Goal: Information Seeking & Learning: Check status

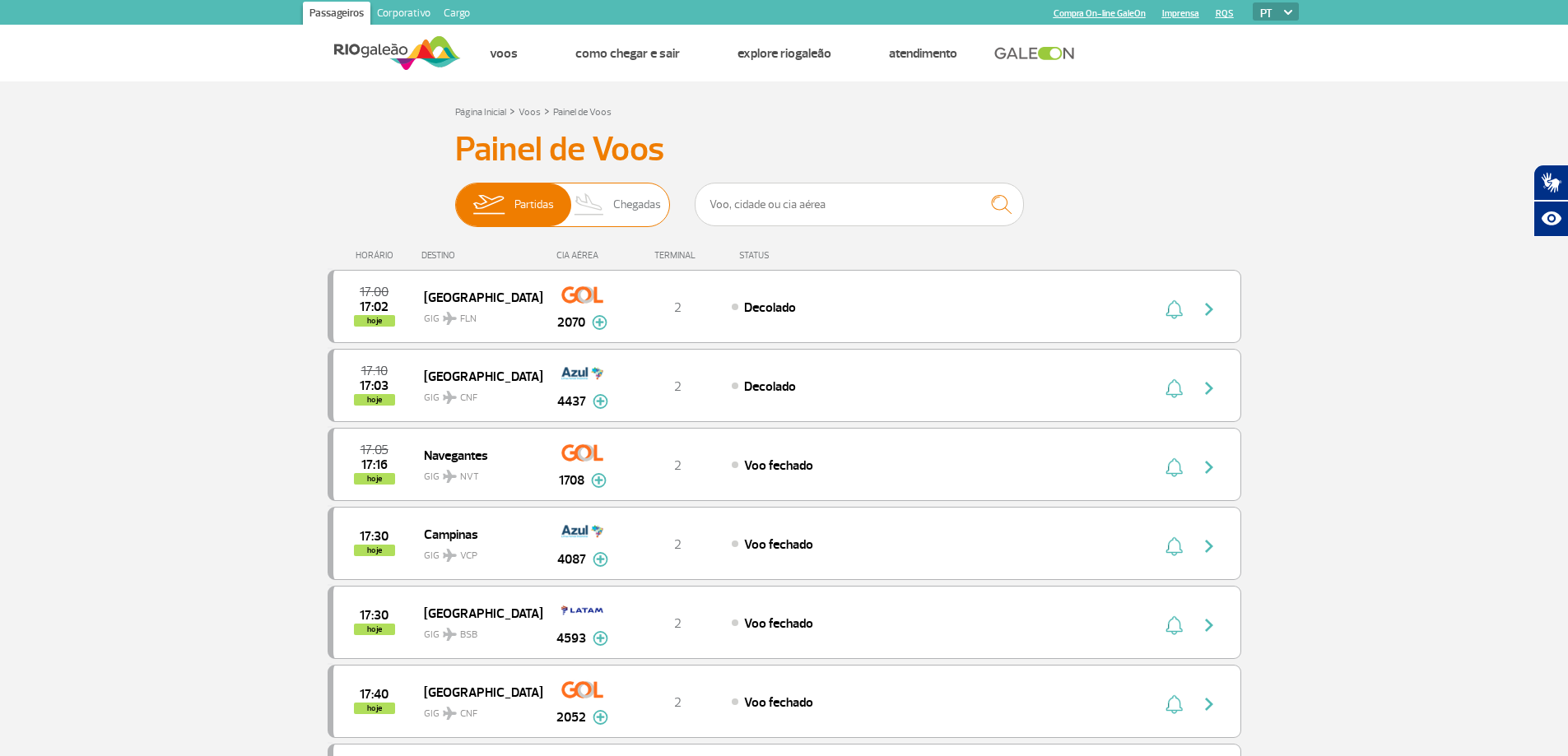
click at [646, 204] on span "Chegadas" at bounding box center [637, 204] width 48 height 43
click at [455, 197] on input "Partidas Chegadas" at bounding box center [455, 197] width 0 height 0
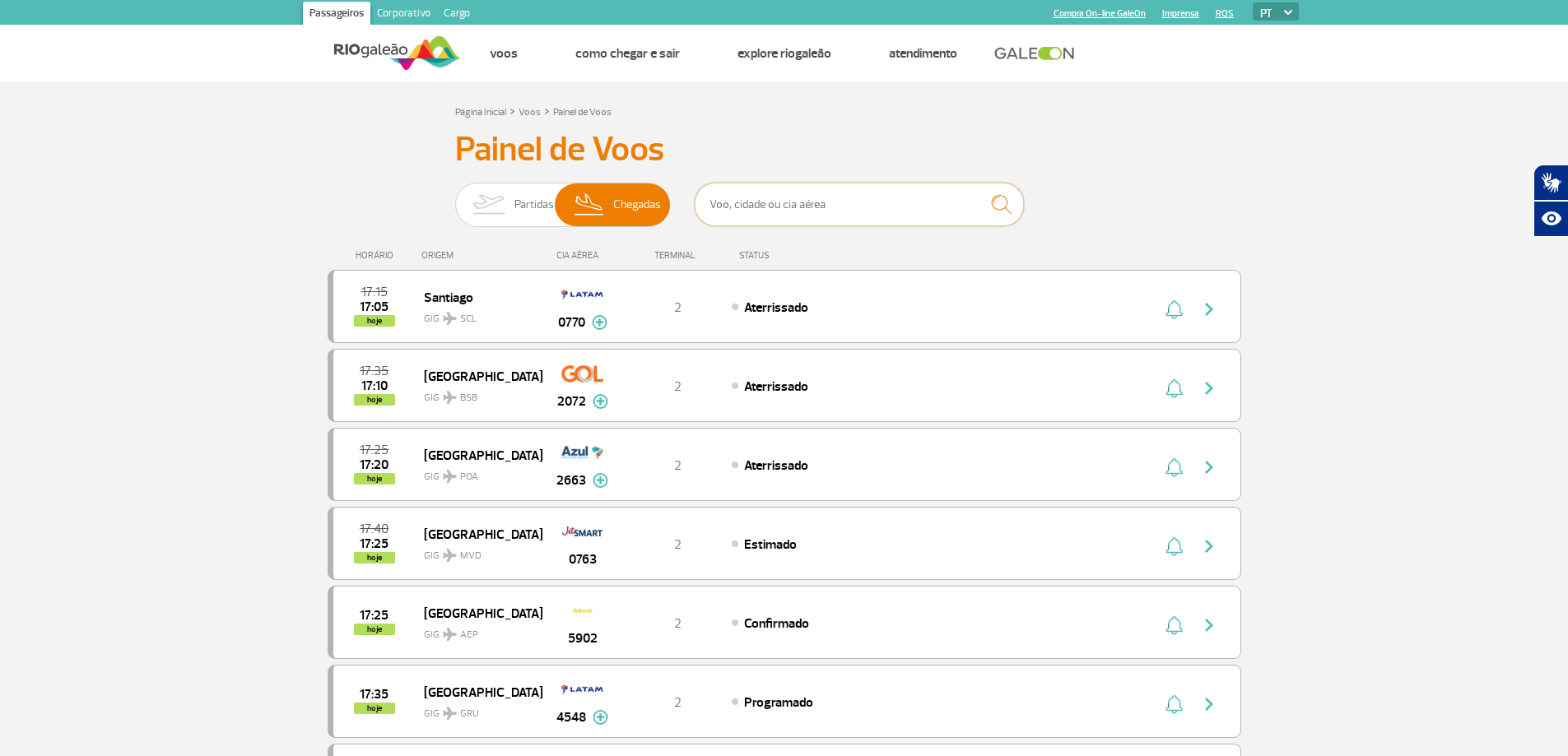
drag, startPoint x: 766, startPoint y: 209, endPoint x: 756, endPoint y: 208, distance: 10.0
click at [756, 208] on input "text" at bounding box center [859, 204] width 329 height 44
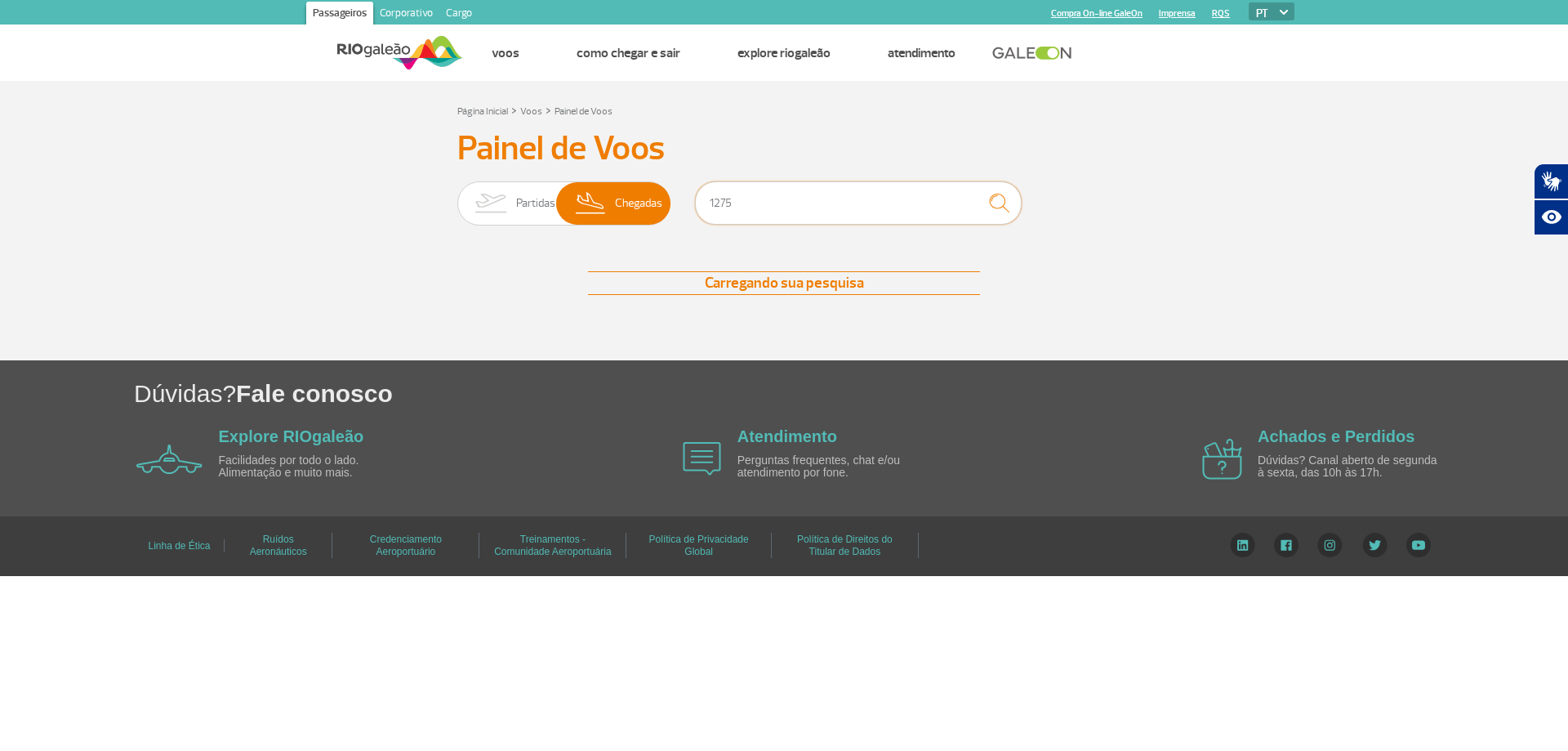
type input "1275"
click at [994, 205] on img "submit" at bounding box center [999, 203] width 35 height 33
click at [757, 205] on input "1275" at bounding box center [858, 203] width 327 height 43
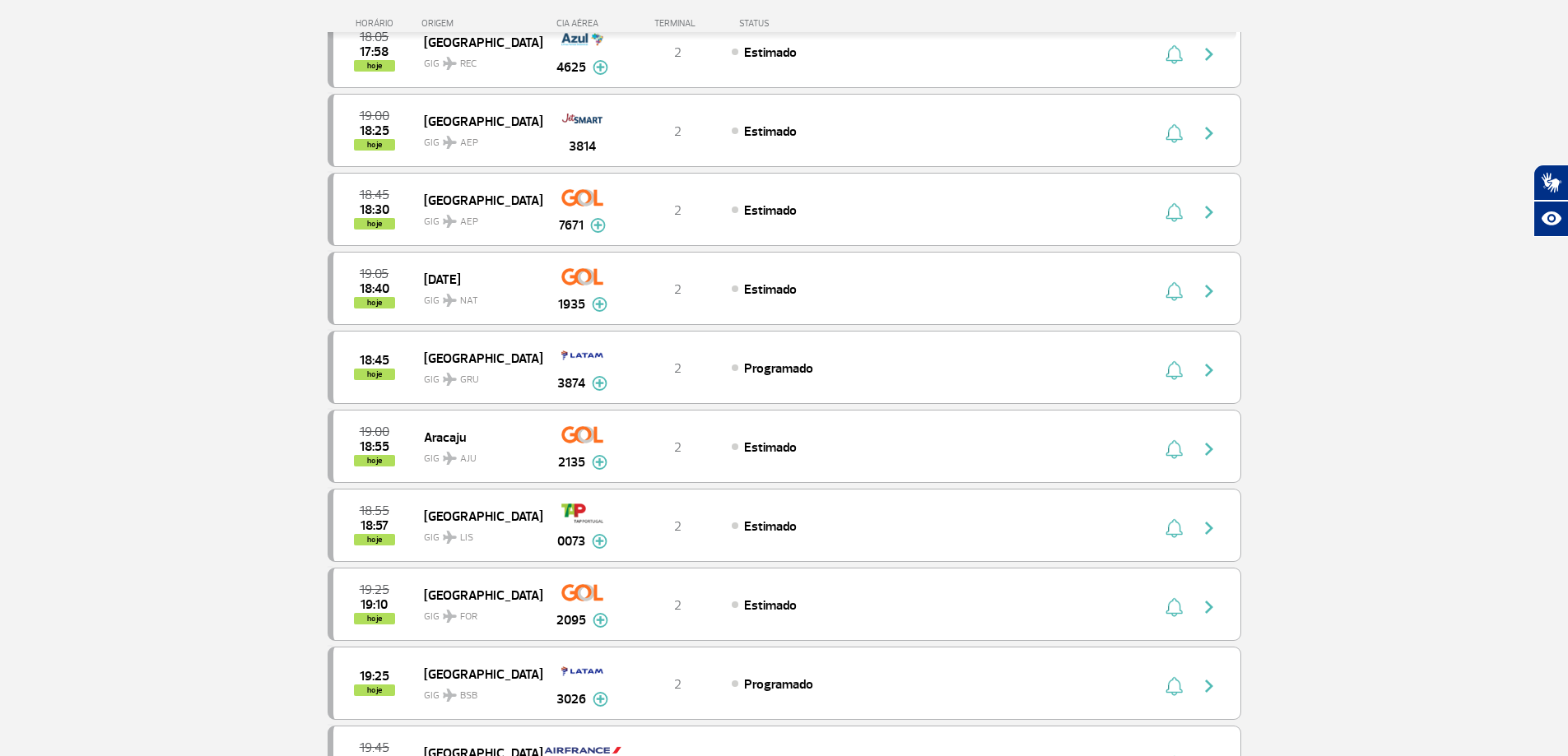
scroll to position [1473, 0]
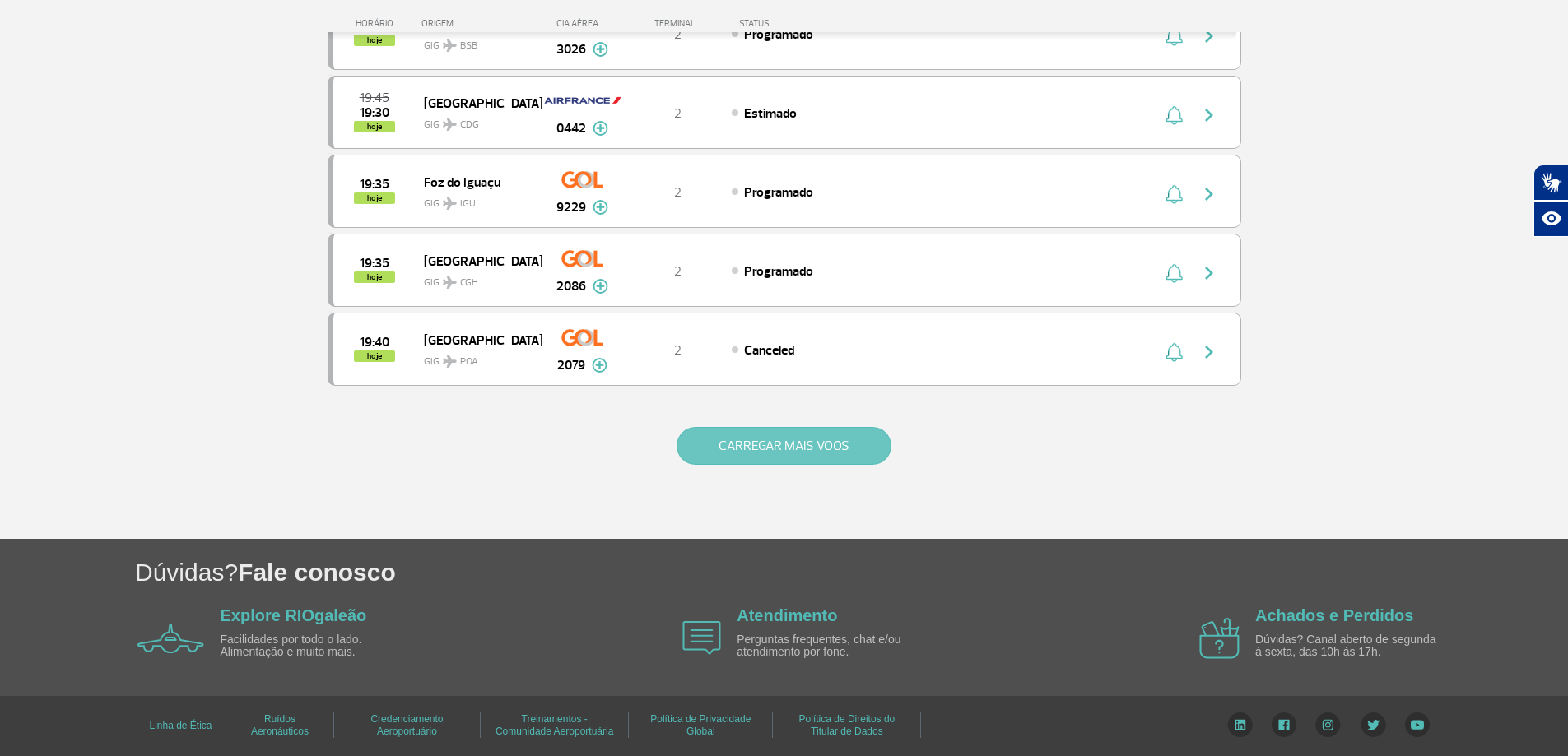
click at [802, 451] on button "CARREGAR MAIS VOOS" at bounding box center [784, 445] width 214 height 38
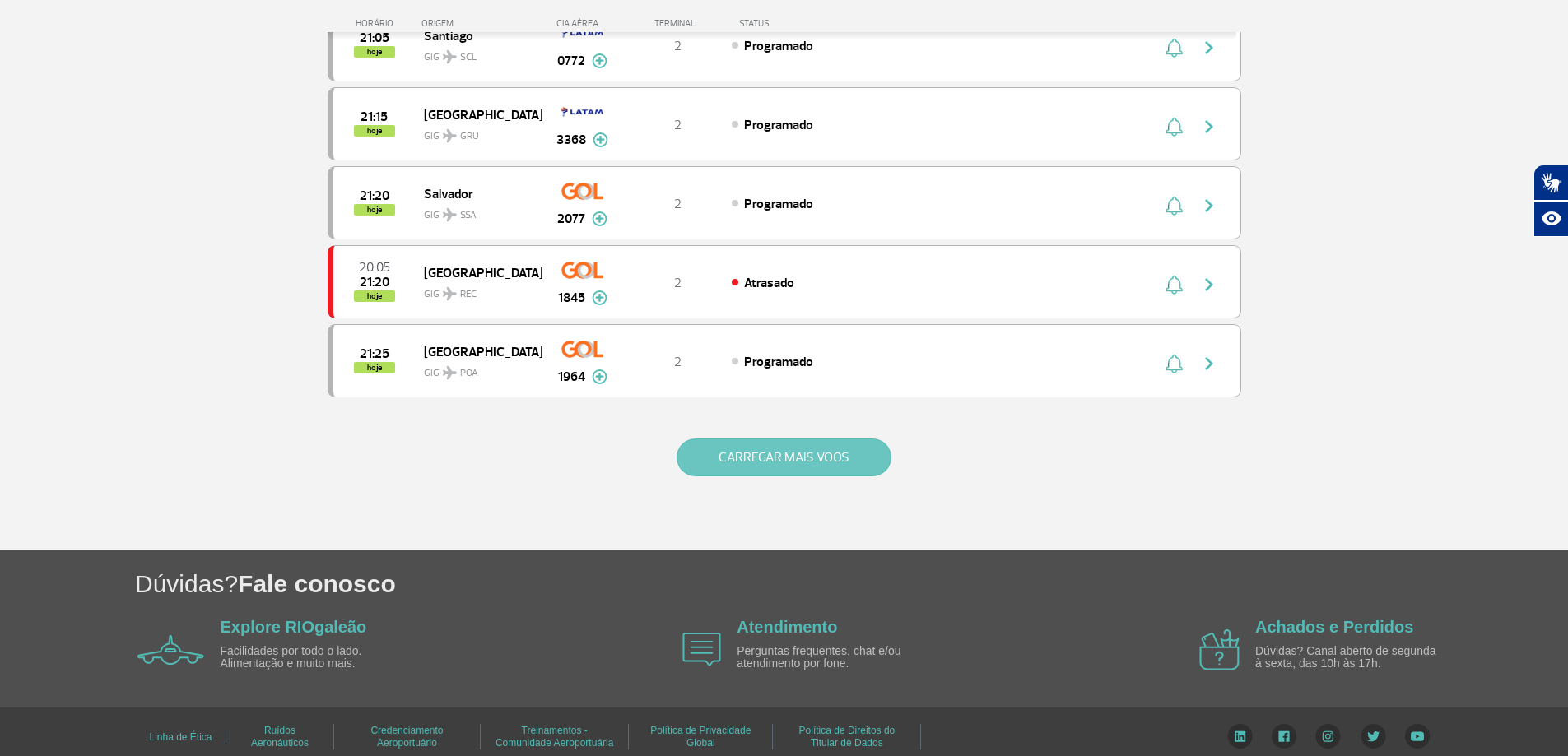
click at [780, 447] on button "CARREGAR MAIS VOOS" at bounding box center [784, 457] width 214 height 38
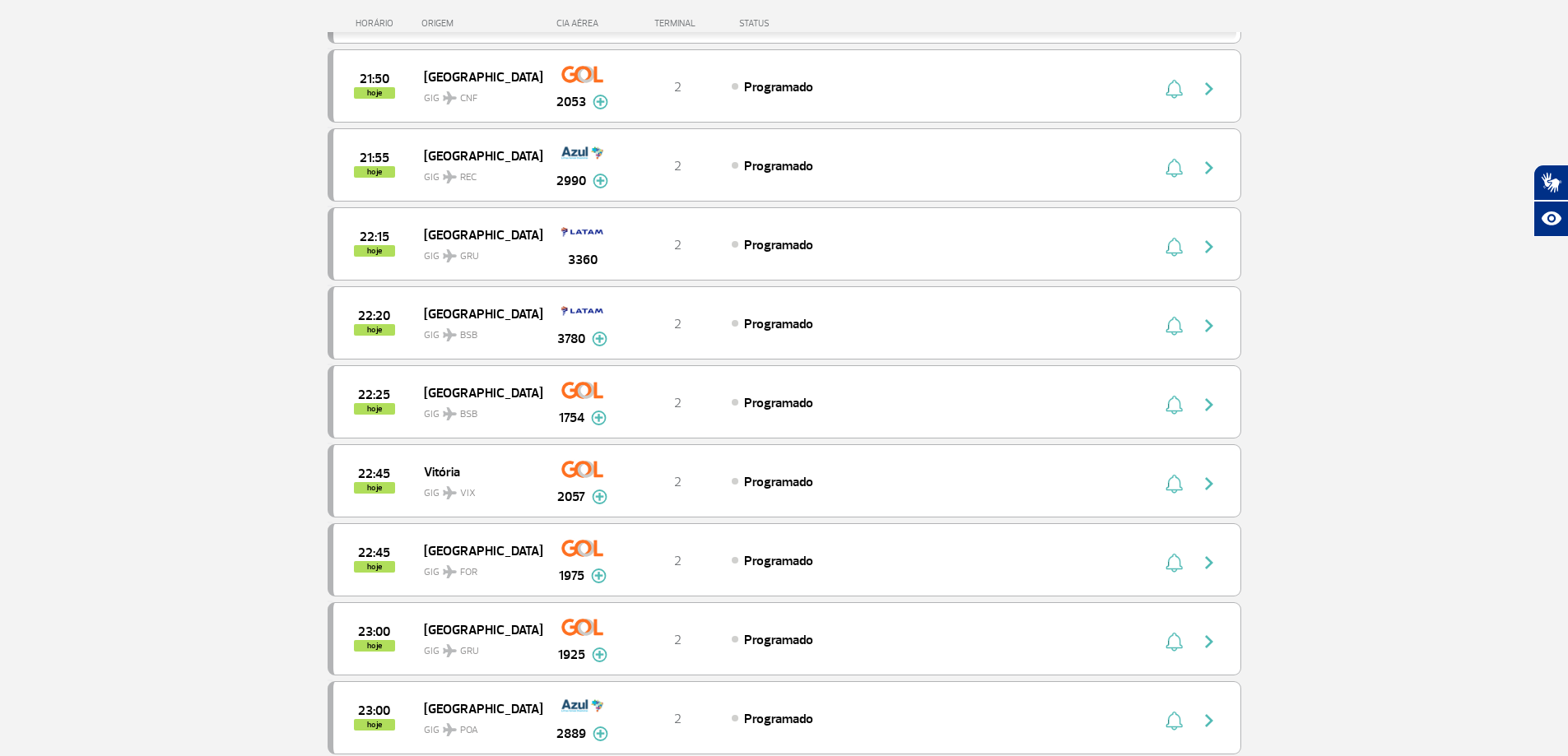
scroll to position [4631, 0]
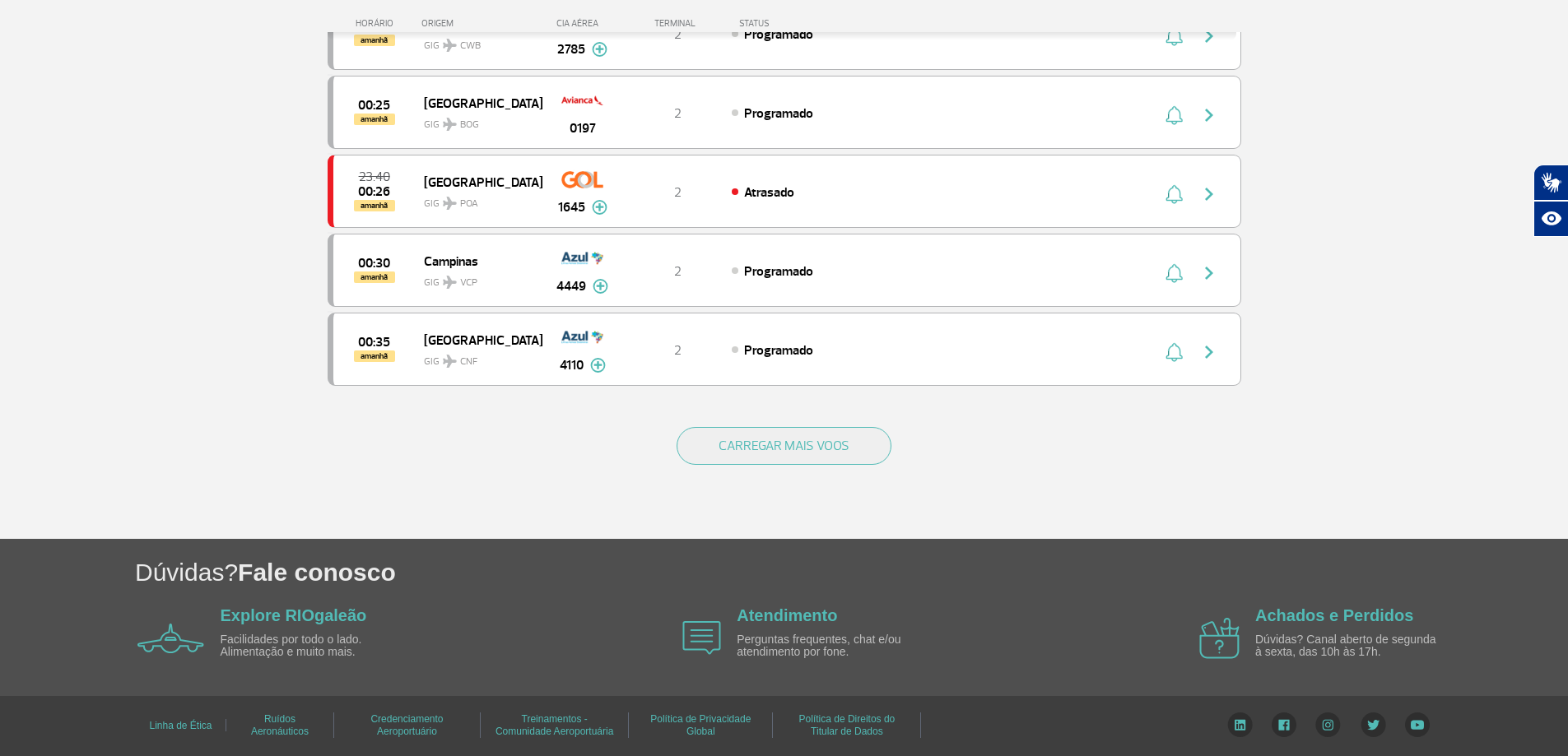
click at [834, 418] on div "CARREGAR MAIS VOOS" at bounding box center [784, 472] width 914 height 132
click at [823, 435] on button "CARREGAR MAIS VOOS" at bounding box center [784, 445] width 214 height 38
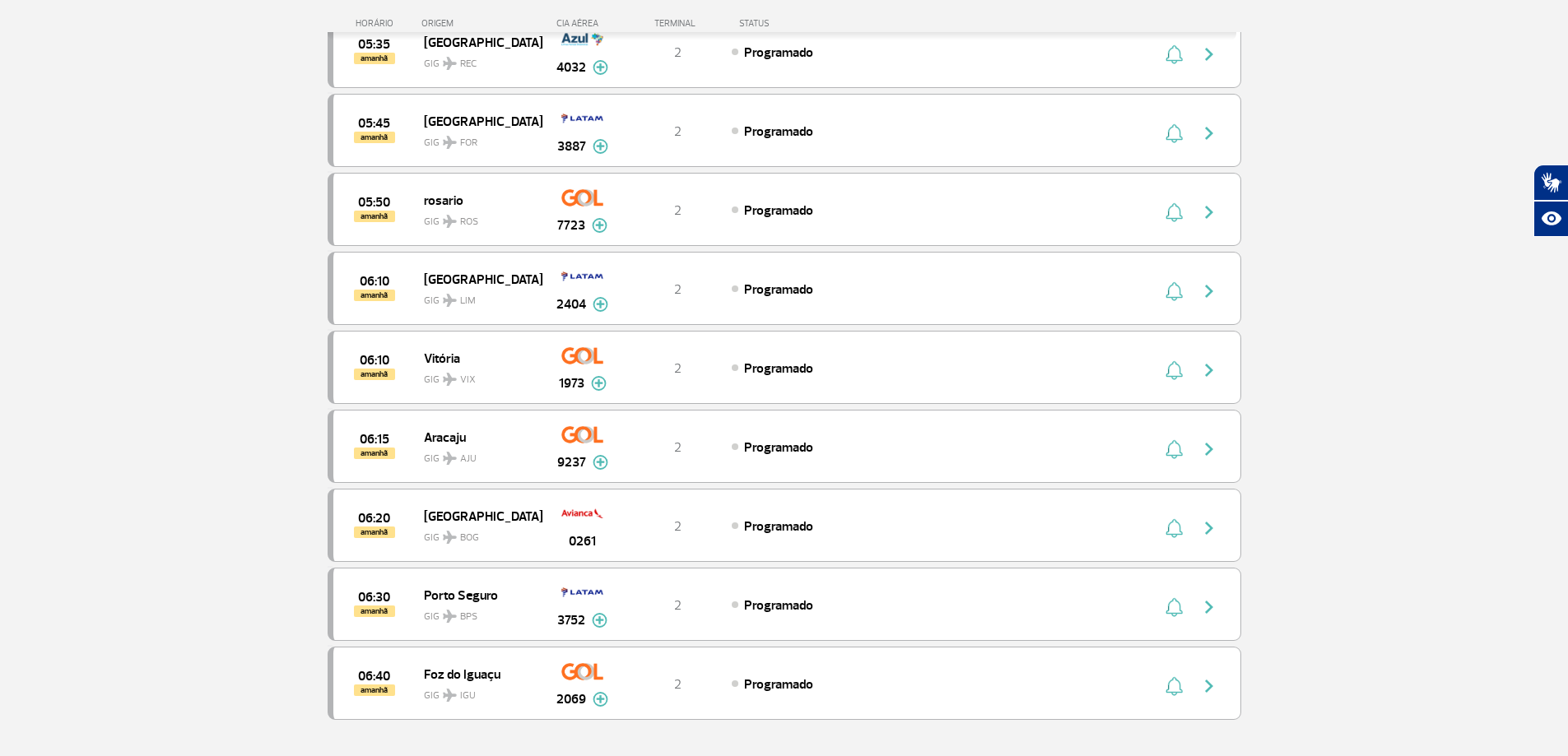
scroll to position [6199, 0]
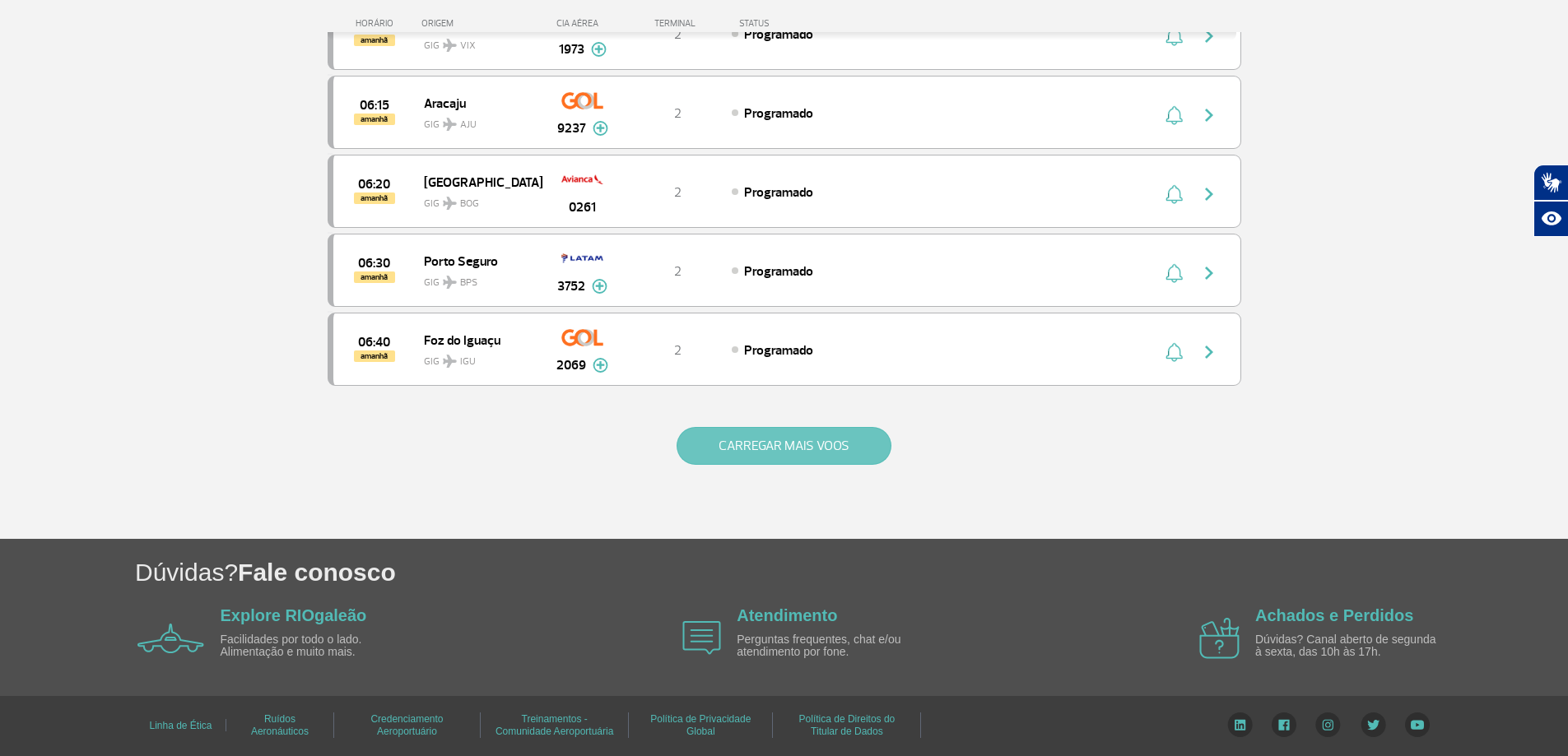
click at [799, 445] on button "CARREGAR MAIS VOOS" at bounding box center [784, 445] width 214 height 38
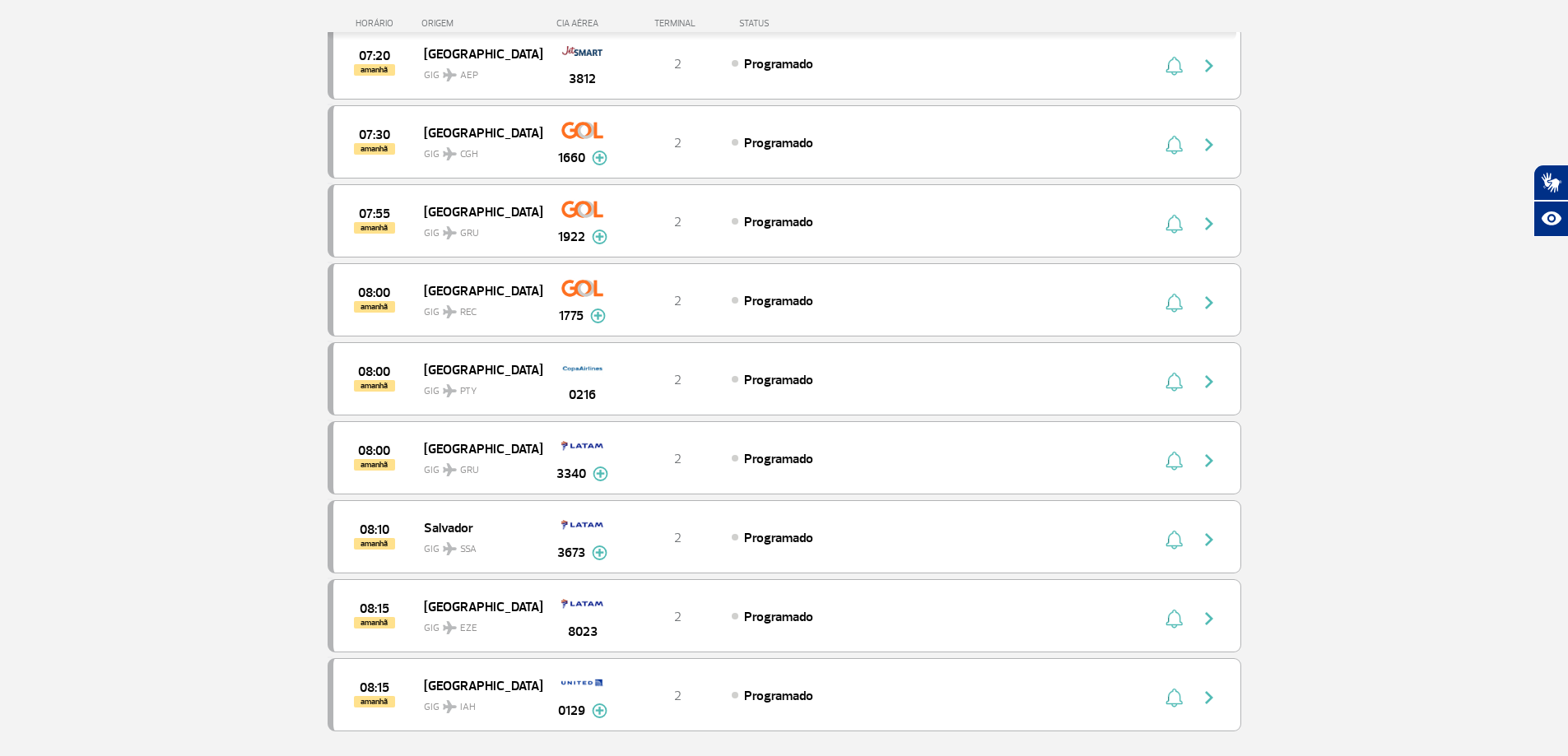
scroll to position [7779, 0]
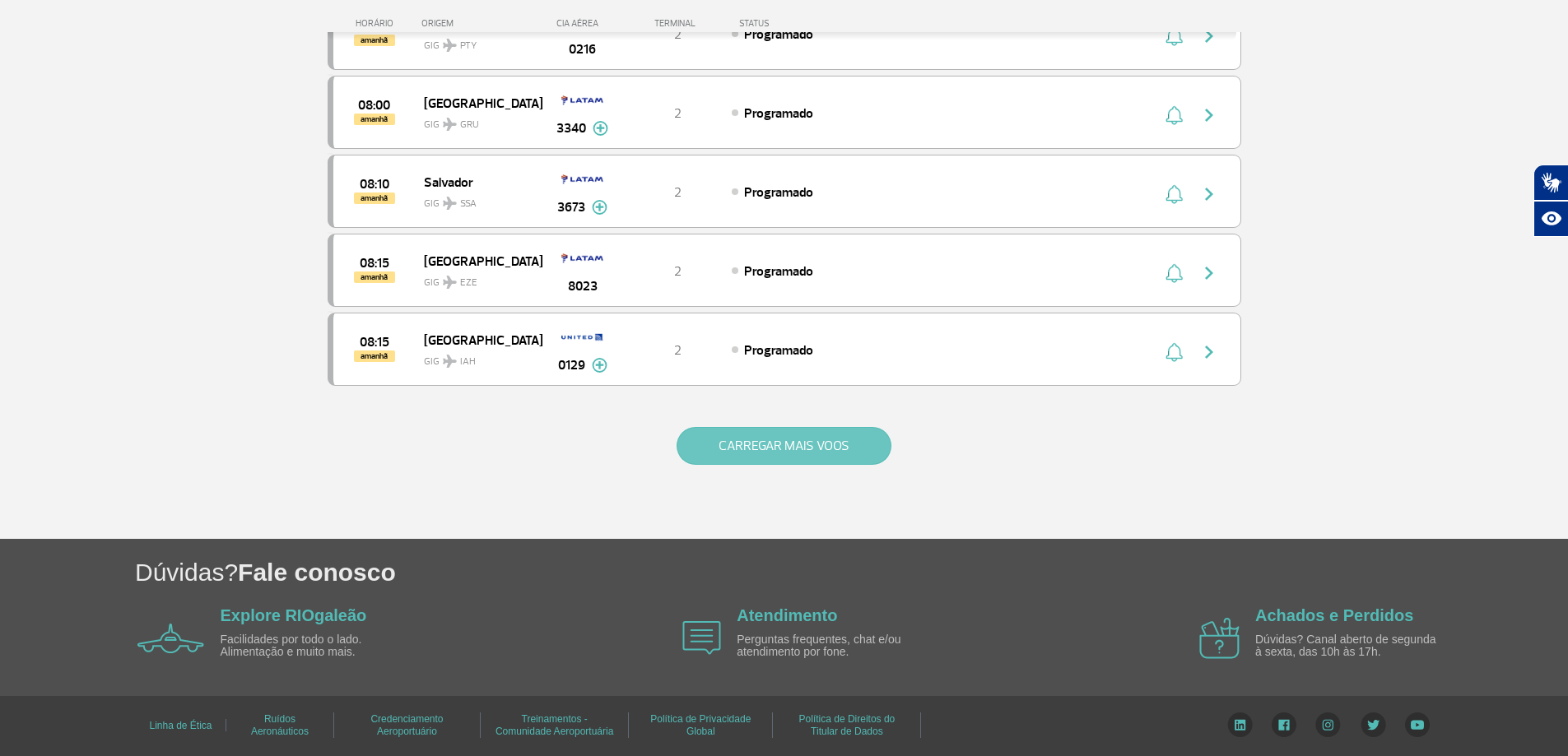
click at [807, 450] on button "CARREGAR MAIS VOOS" at bounding box center [784, 445] width 214 height 38
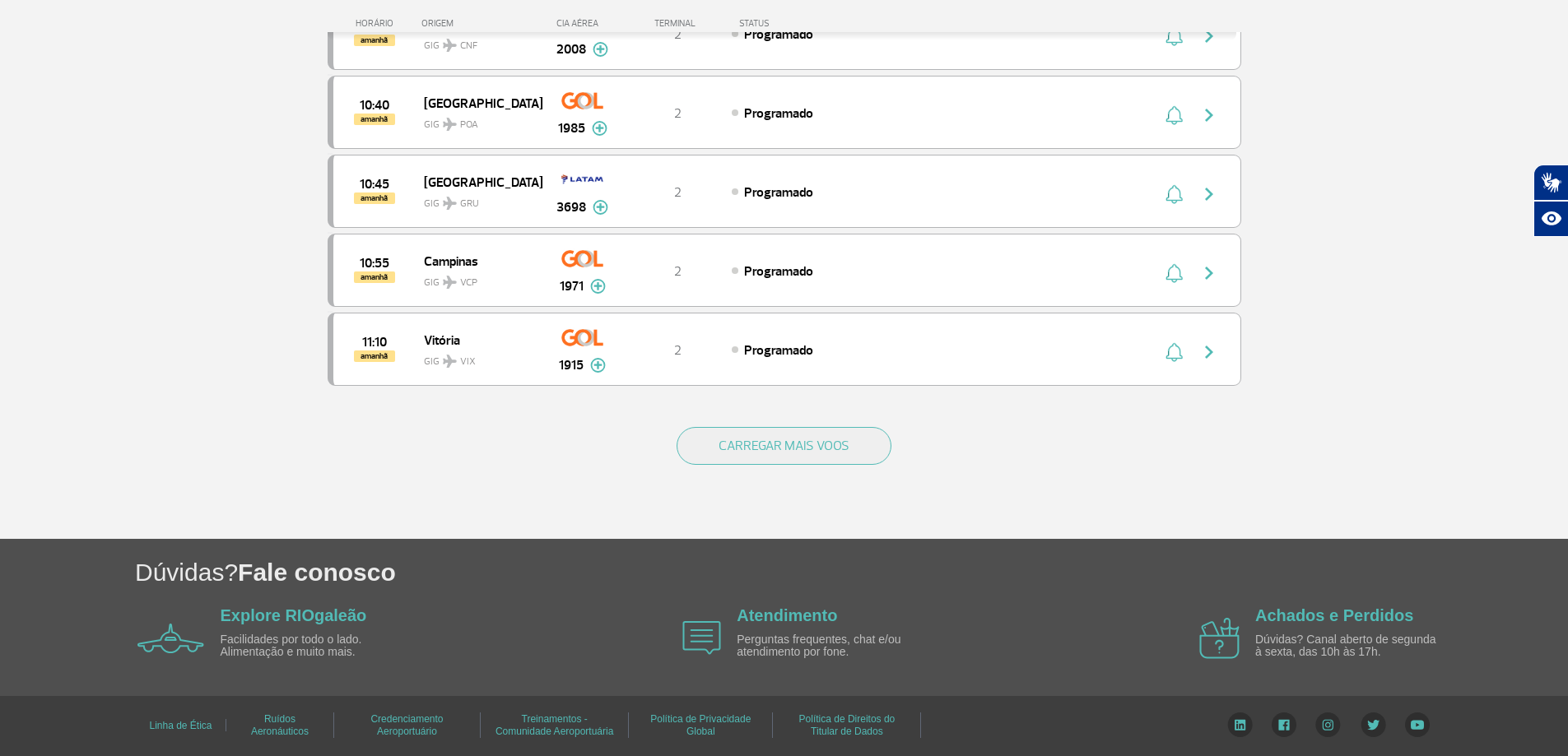
scroll to position [0, 0]
